Goal: Answer question/provide support

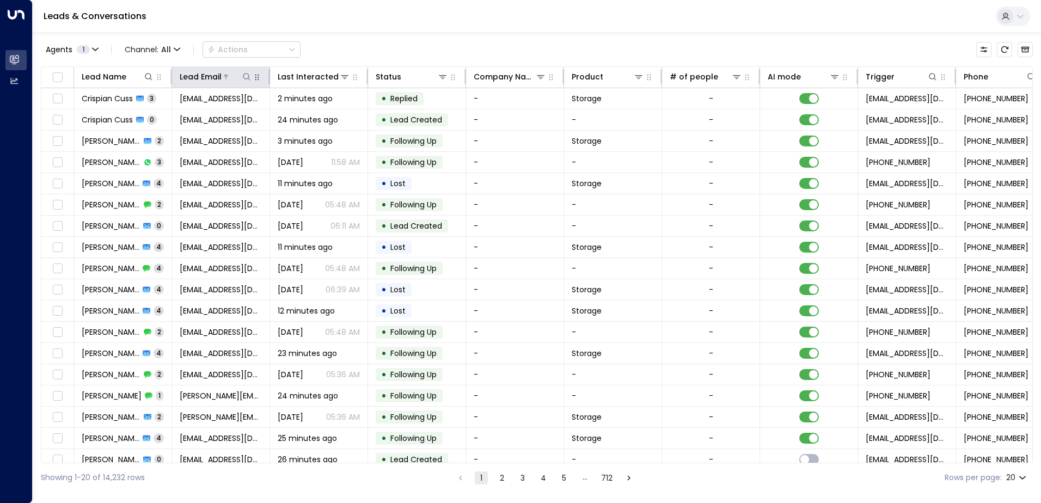
click at [243, 77] on icon at bounding box center [246, 76] width 9 height 9
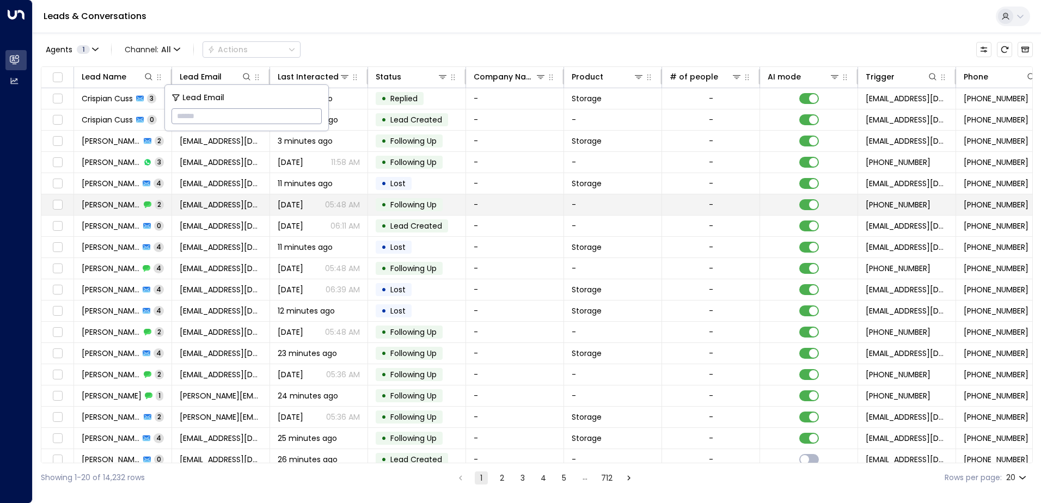
type input "**********"
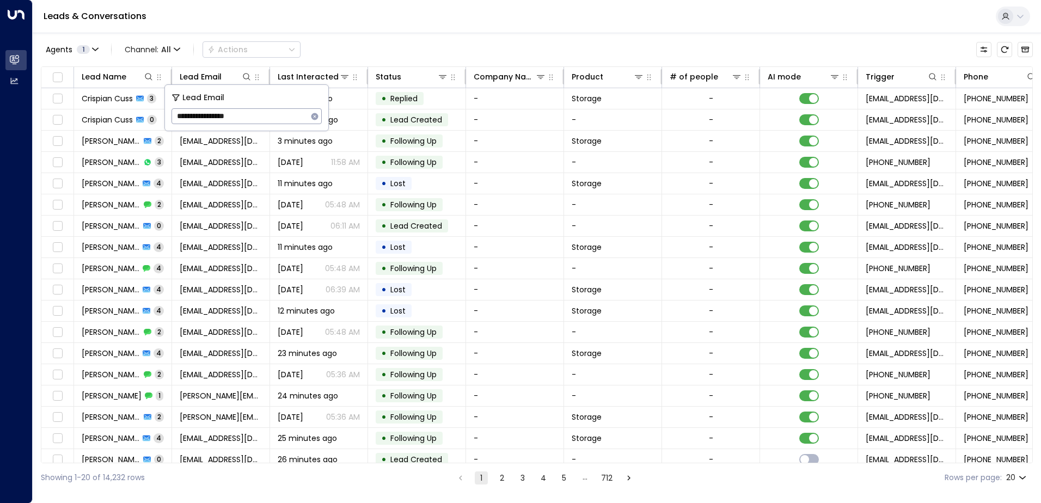
click at [346, 12] on div "Leads & Conversations" at bounding box center [537, 16] width 1009 height 33
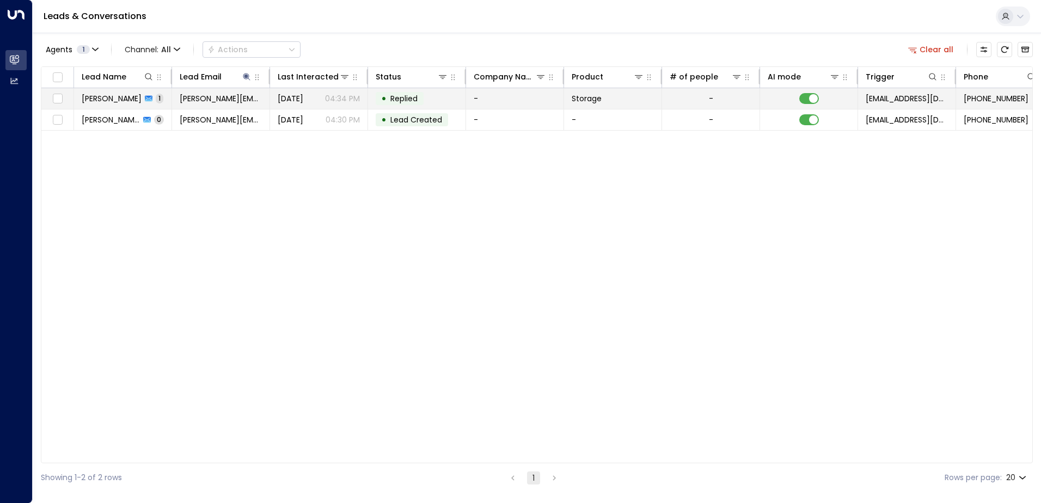
click at [112, 101] on span "[PERSON_NAME]" at bounding box center [112, 98] width 60 height 11
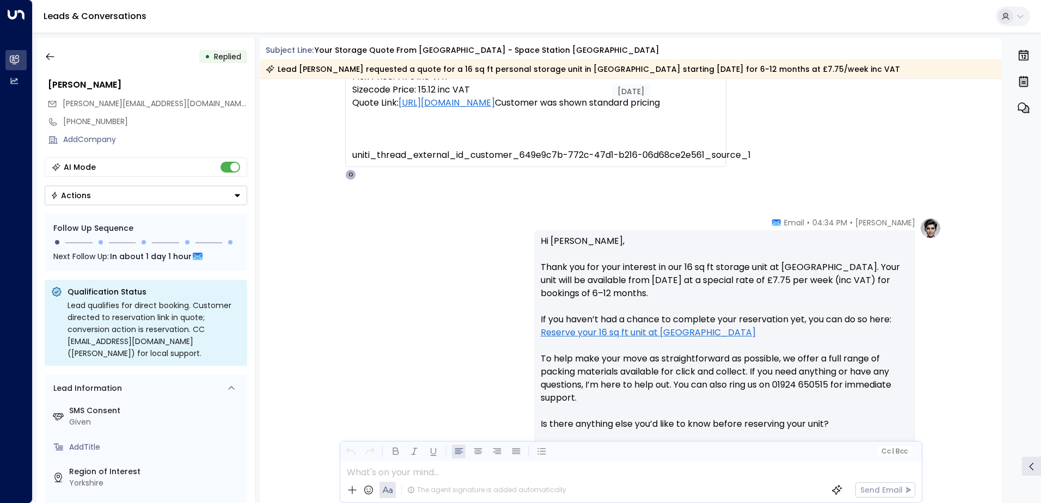
scroll to position [364, 0]
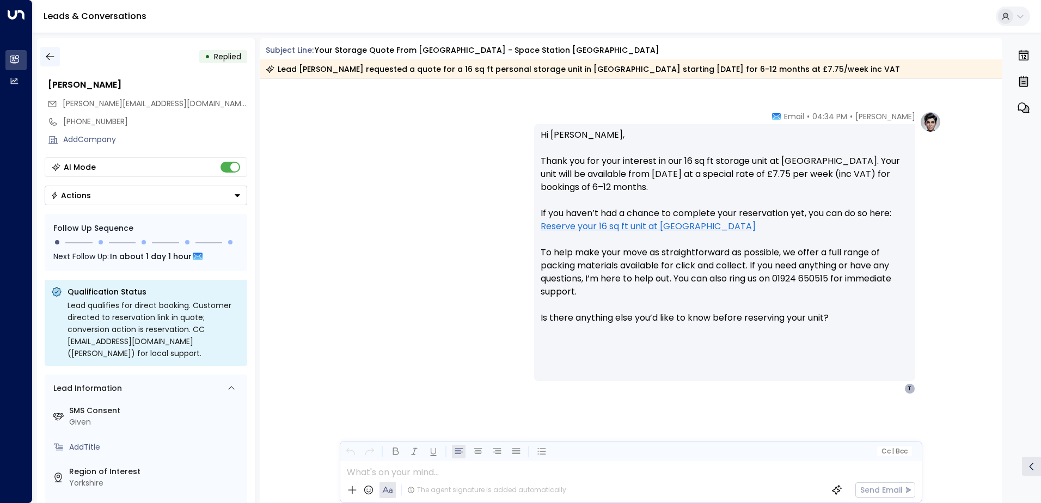
click at [53, 54] on icon "button" at bounding box center [50, 56] width 11 height 11
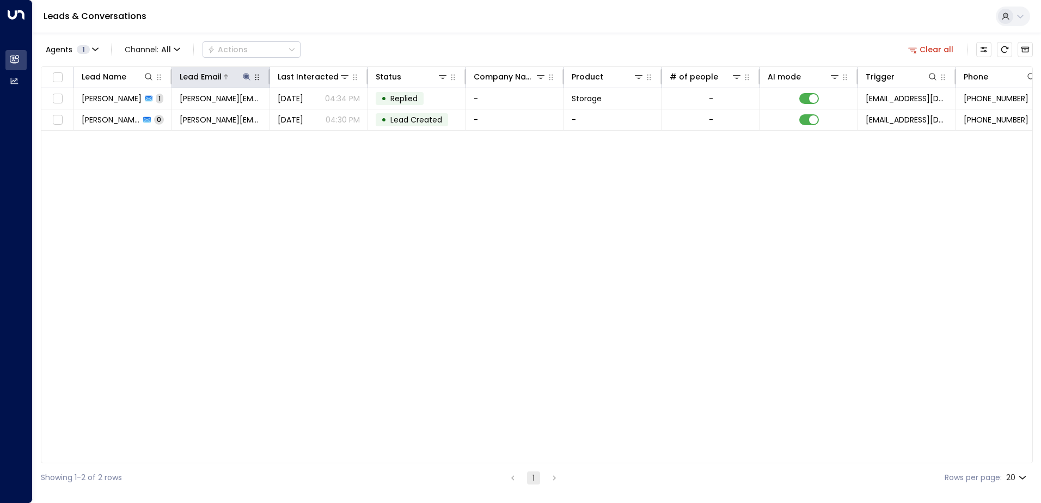
click at [247, 78] on icon at bounding box center [246, 76] width 7 height 7
click at [314, 115] on icon "button" at bounding box center [314, 116] width 9 height 9
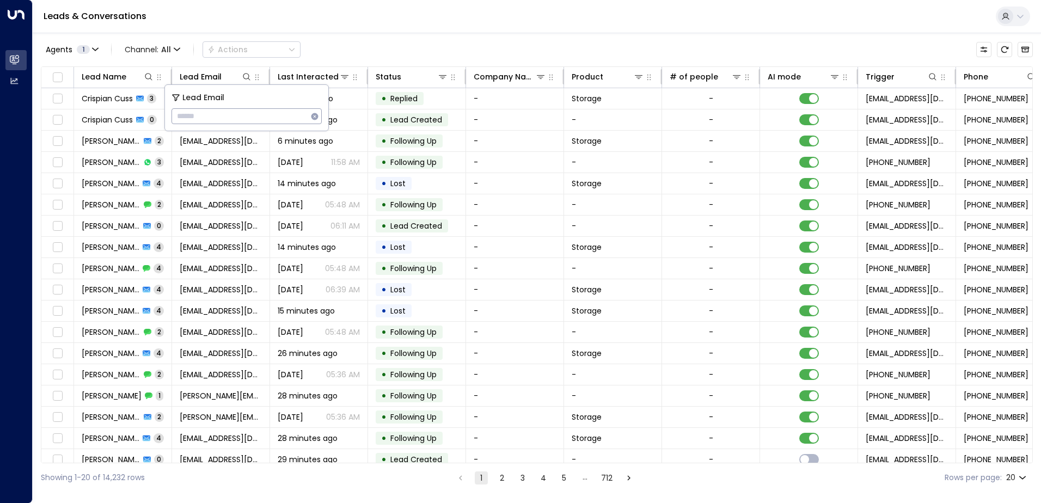
type input "**********"
click at [323, 22] on div "Leads & Conversations" at bounding box center [537, 16] width 1009 height 33
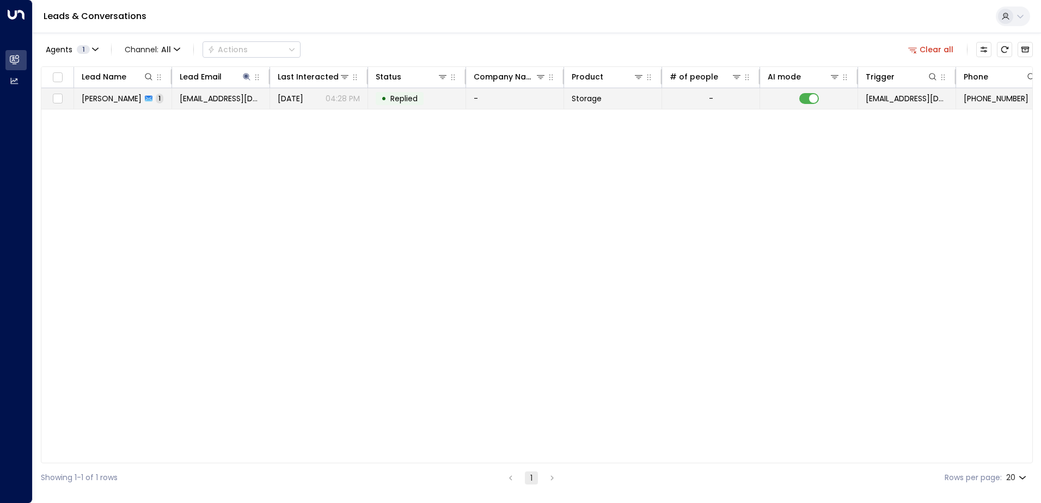
click at [125, 103] on span "[PERSON_NAME]" at bounding box center [112, 98] width 60 height 11
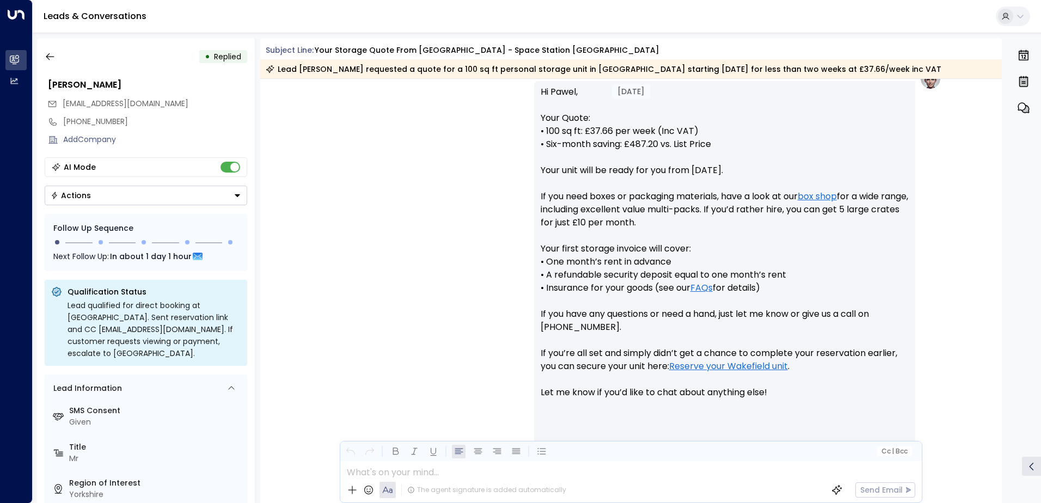
scroll to position [482, 0]
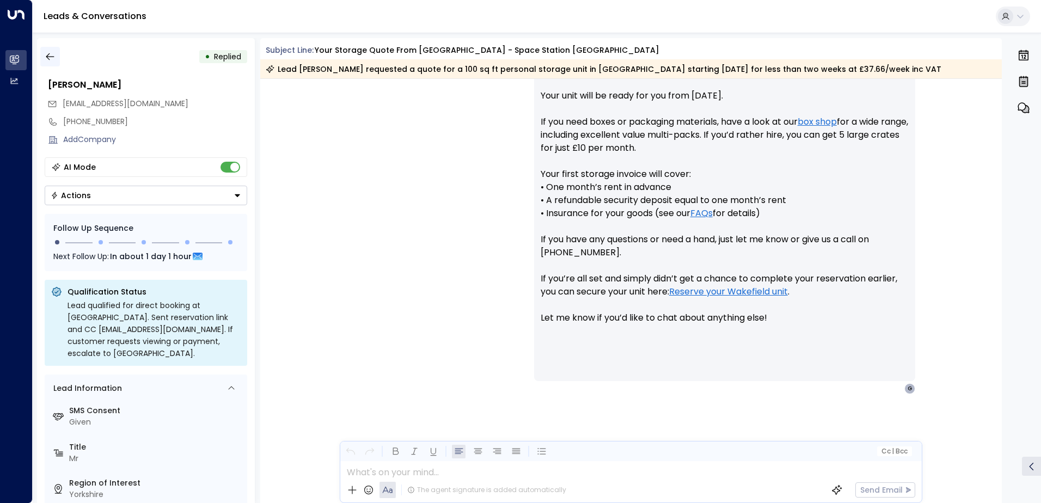
click at [52, 64] on button "button" at bounding box center [50, 57] width 20 height 20
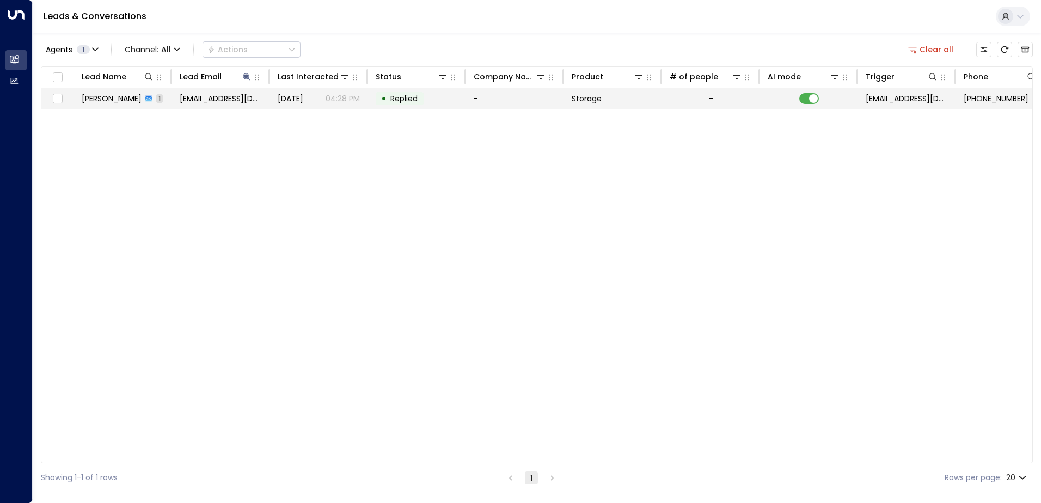
click at [111, 98] on span "[PERSON_NAME]" at bounding box center [112, 98] width 60 height 11
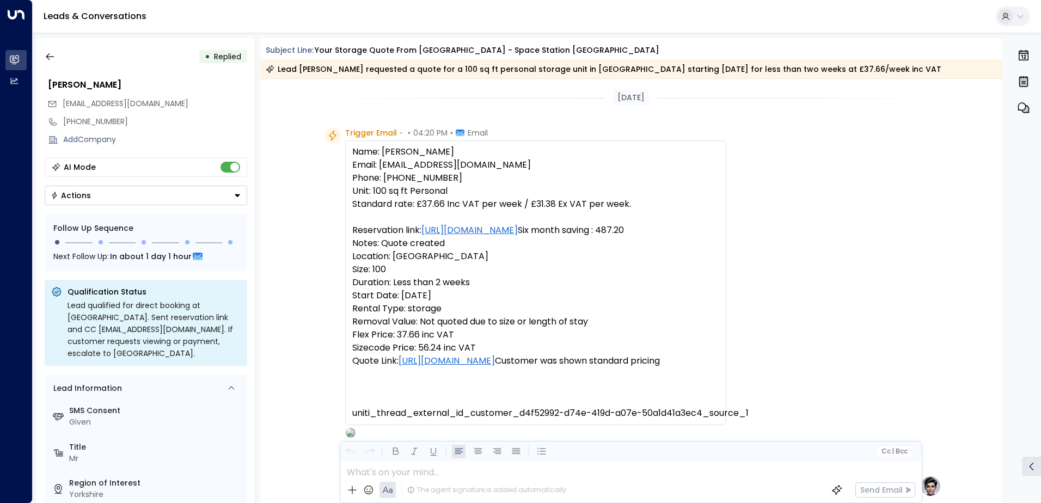
scroll to position [414, 0]
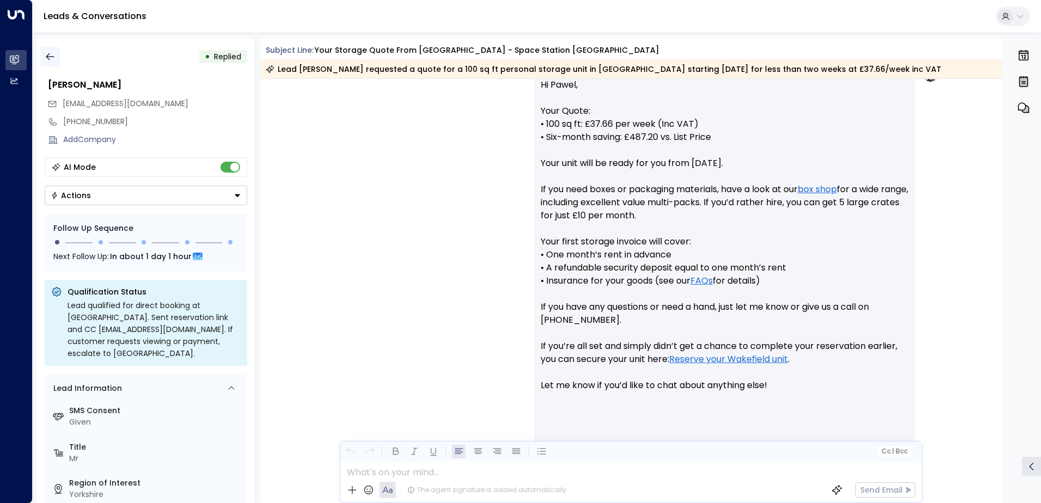
click at [54, 55] on icon "button" at bounding box center [50, 56] width 11 height 11
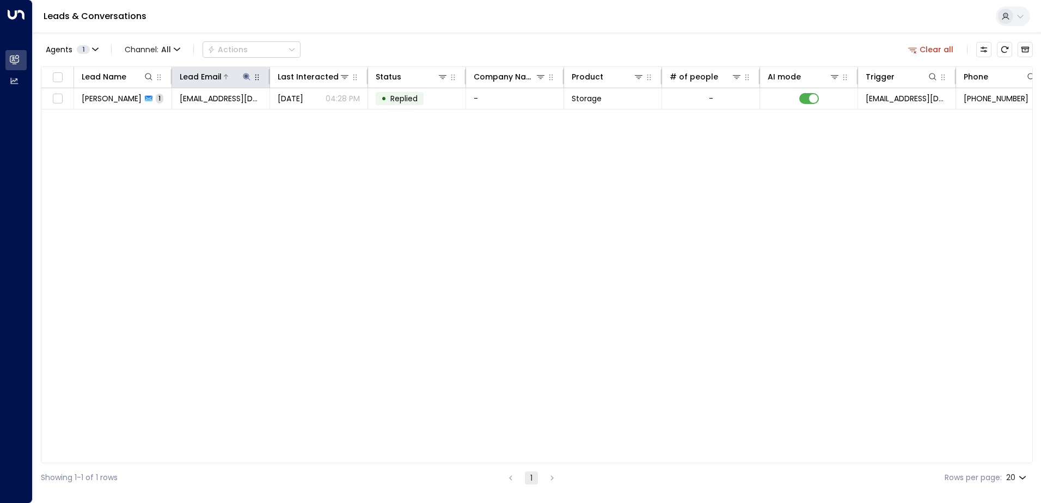
click at [244, 77] on icon at bounding box center [246, 76] width 9 height 9
click at [316, 116] on icon "button" at bounding box center [314, 116] width 9 height 9
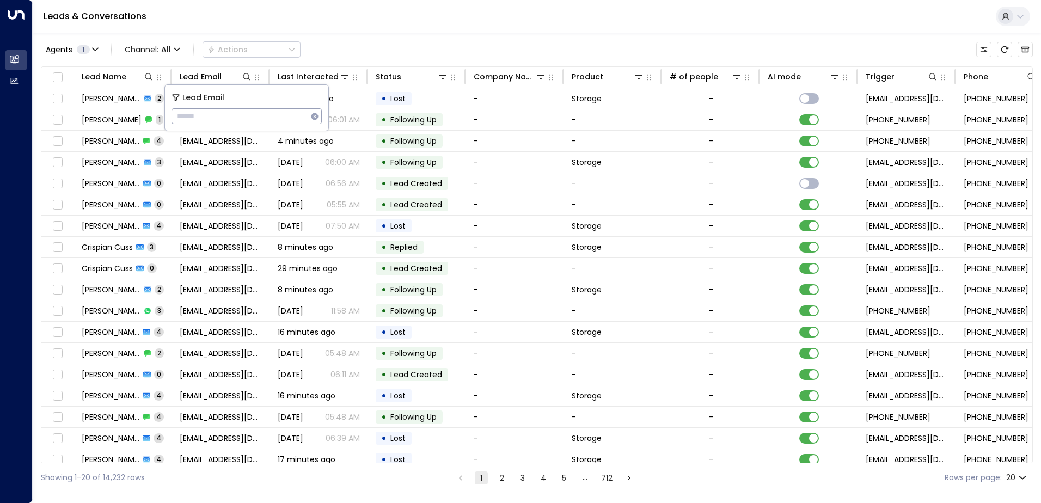
type input "**********"
click at [306, 11] on div "Leads & Conversations" at bounding box center [537, 16] width 1009 height 33
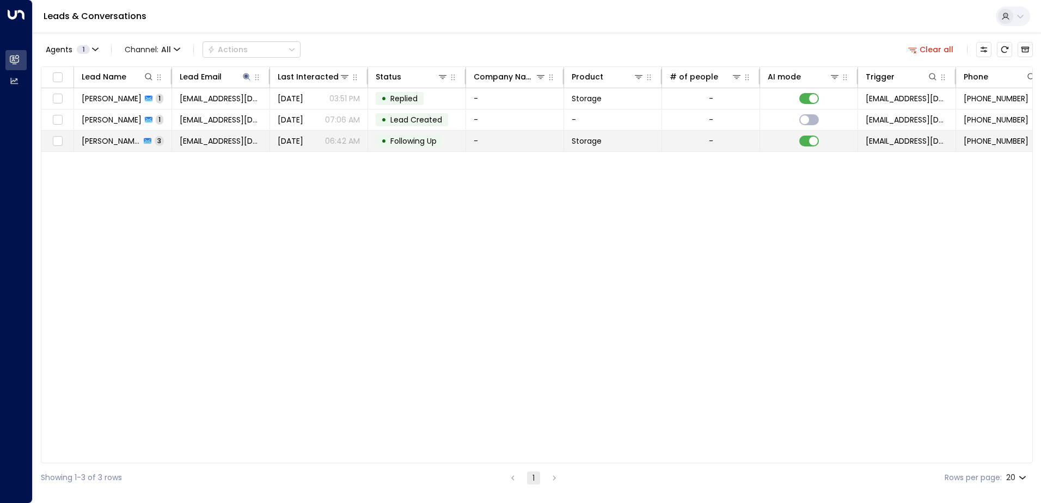
click at [95, 143] on span "[PERSON_NAME]" at bounding box center [111, 141] width 59 height 11
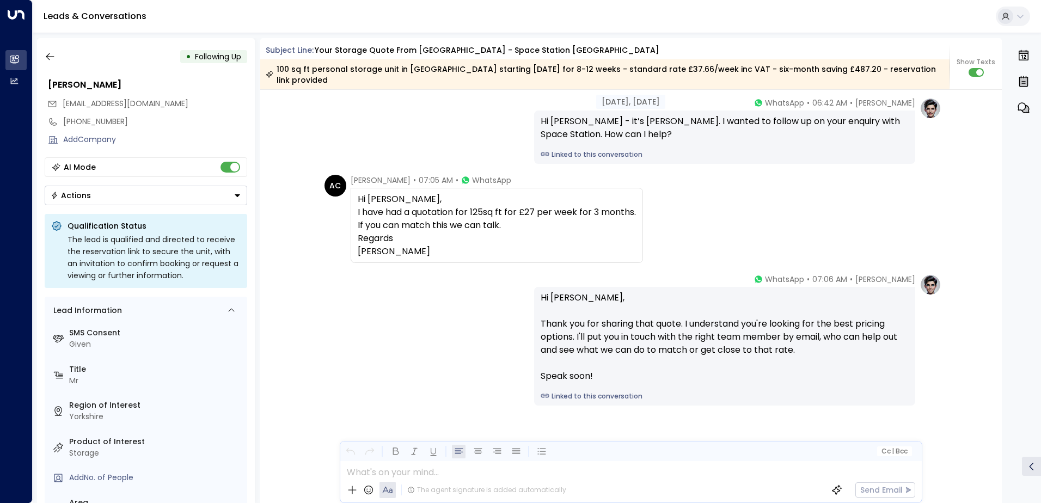
scroll to position [1225, 0]
click at [467, 229] on div "Hi [PERSON_NAME], I have had a quotation for 125sq ft for £27 per week for 3 mo…" at bounding box center [497, 224] width 278 height 65
click at [454, 475] on div at bounding box center [630, 469] width 581 height 16
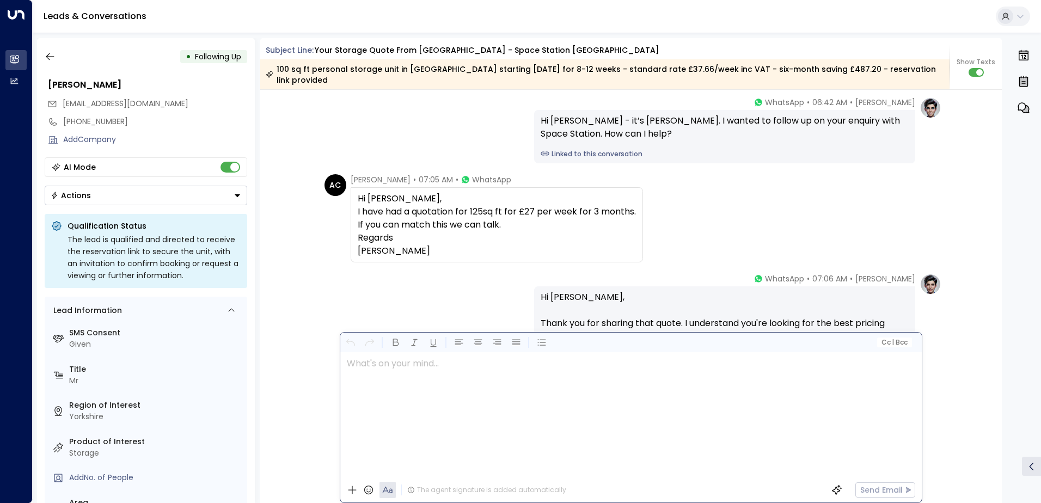
scroll to position [0, 0]
click at [362, 392] on span "**********" at bounding box center [445, 389] width 197 height 8
click at [636, 390] on p "**********" at bounding box center [634, 389] width 574 height 13
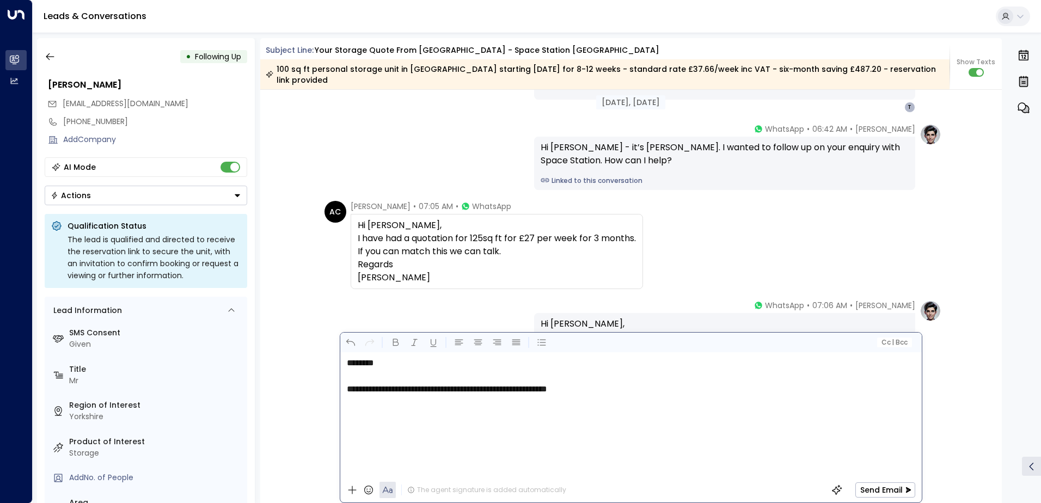
scroll to position [1225, 0]
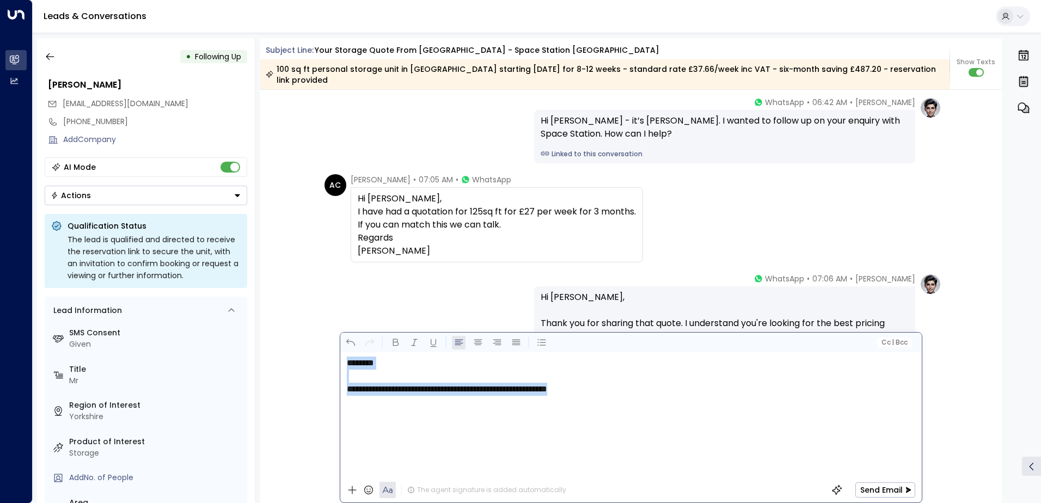
drag, startPoint x: 622, startPoint y: 386, endPoint x: 323, endPoint y: 361, distance: 299.5
click at [323, 361] on div "Subject Line: Your storage quote from Space Station - [GEOGRAPHIC_DATA] [GEOGRA…" at bounding box center [631, 270] width 742 height 465
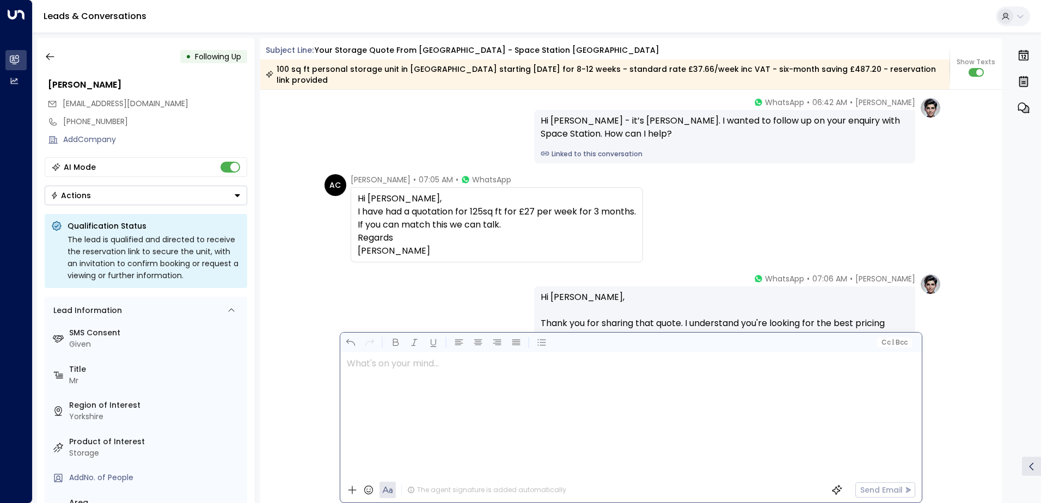
click at [440, 450] on div at bounding box center [630, 414] width 581 height 125
click at [436, 295] on div "[PERSON_NAME] • 07:06 AM • WhatsApp Hi [PERSON_NAME], Thank you for sharing tha…" at bounding box center [631, 339] width 621 height 132
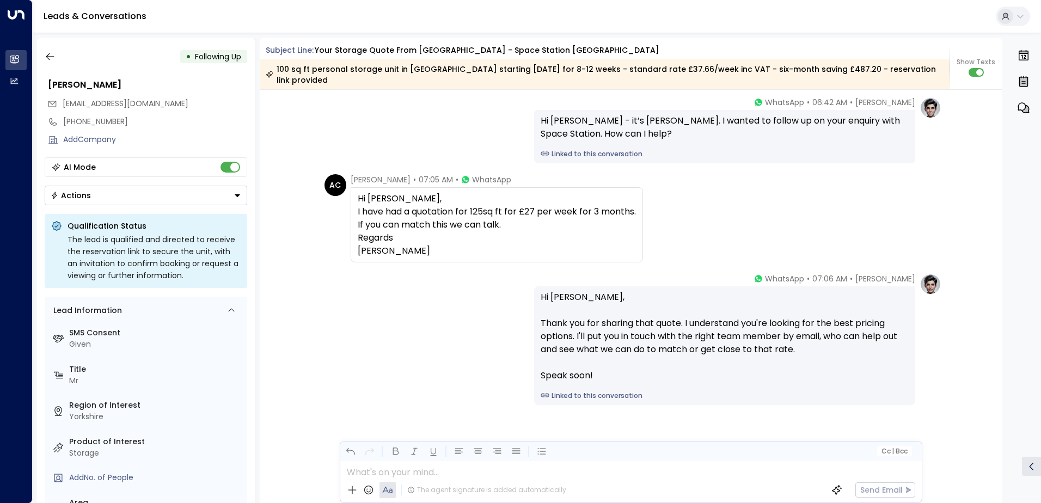
click at [424, 472] on div at bounding box center [630, 469] width 581 height 16
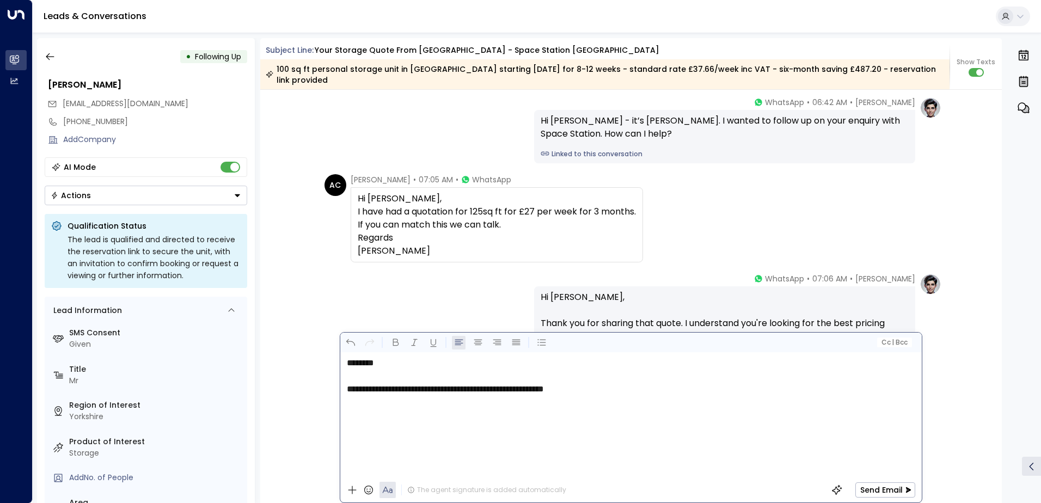
click at [376, 387] on span "**********" at bounding box center [445, 389] width 197 height 8
drag, startPoint x: 433, startPoint y: 389, endPoint x: 660, endPoint y: 400, distance: 226.3
click at [685, 394] on p "**********" at bounding box center [634, 389] width 574 height 13
click at [638, 392] on p "**********" at bounding box center [634, 389] width 574 height 13
click at [882, 487] on button "Send Email" at bounding box center [886, 490] width 60 height 15
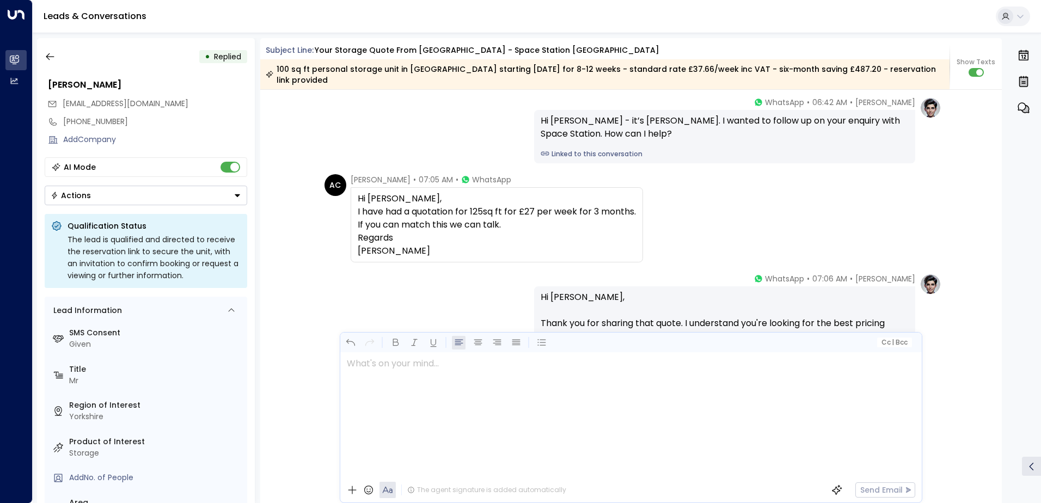
scroll to position [1437, 0]
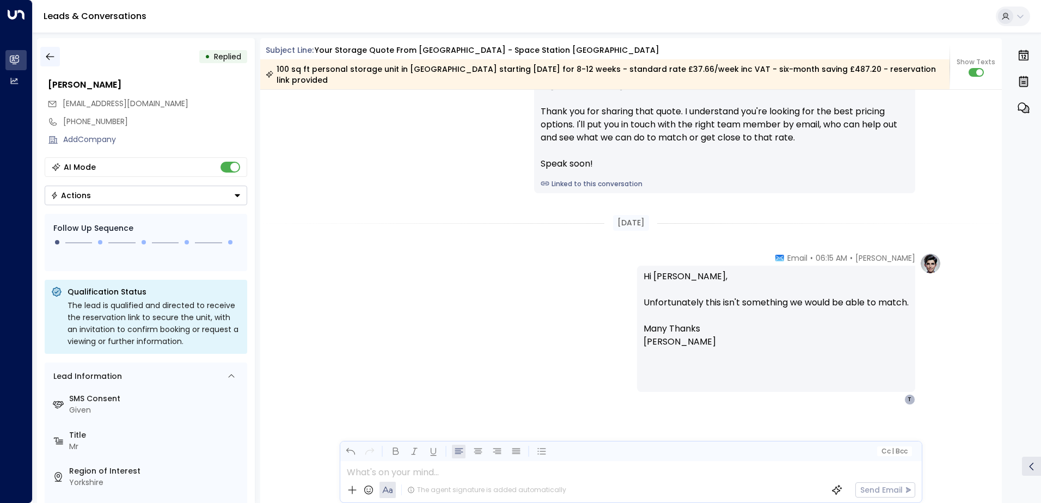
click at [51, 56] on icon "button" at bounding box center [50, 56] width 11 height 11
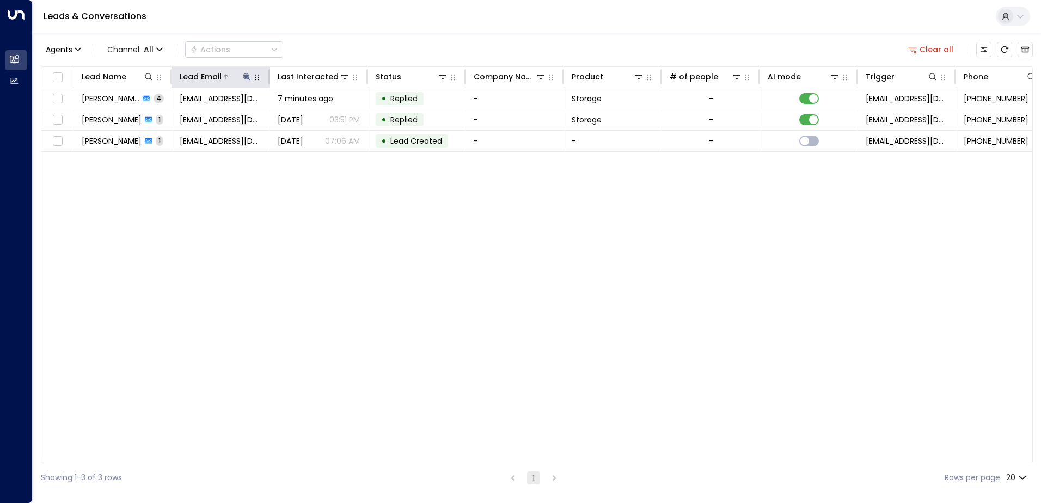
click at [248, 74] on icon at bounding box center [246, 76] width 9 height 9
click at [314, 116] on icon "button" at bounding box center [315, 116] width 7 height 7
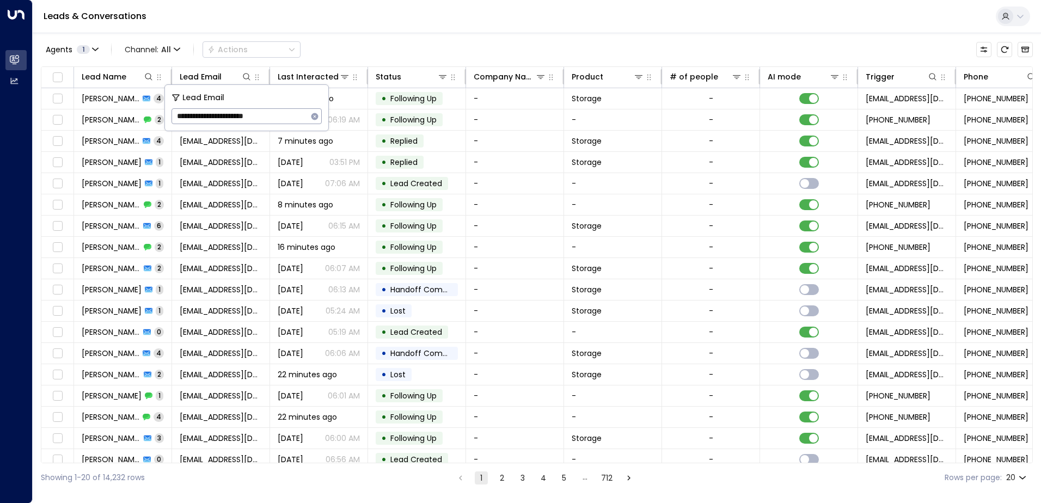
click at [384, 23] on div "Leads & Conversations" at bounding box center [537, 16] width 1009 height 33
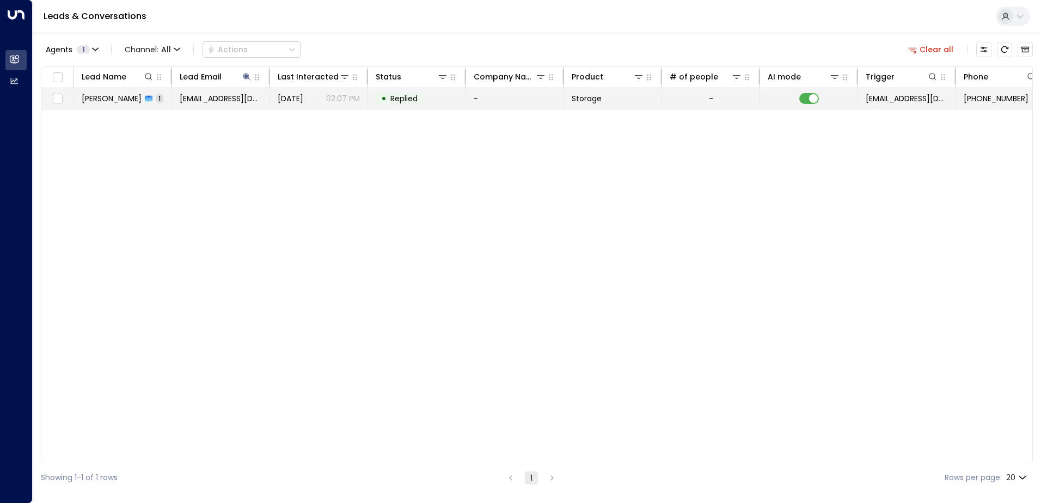
click at [129, 102] on span "[PERSON_NAME]" at bounding box center [112, 98] width 60 height 11
